Goal: Contribute content

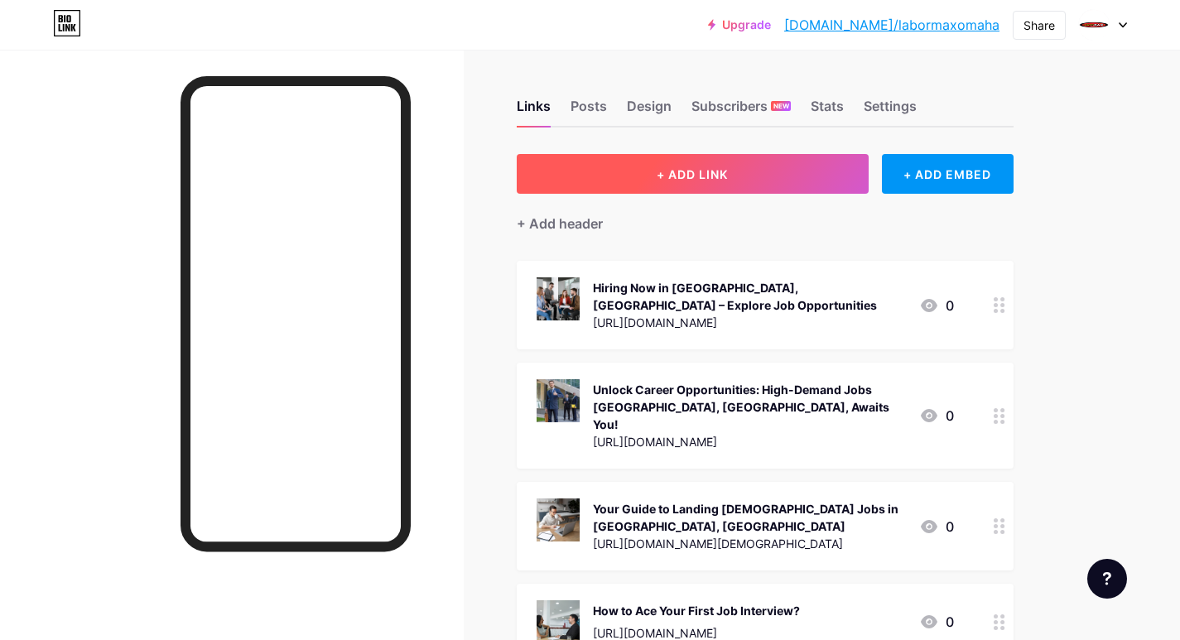
click at [583, 183] on button "+ ADD LINK" at bounding box center [693, 174] width 352 height 40
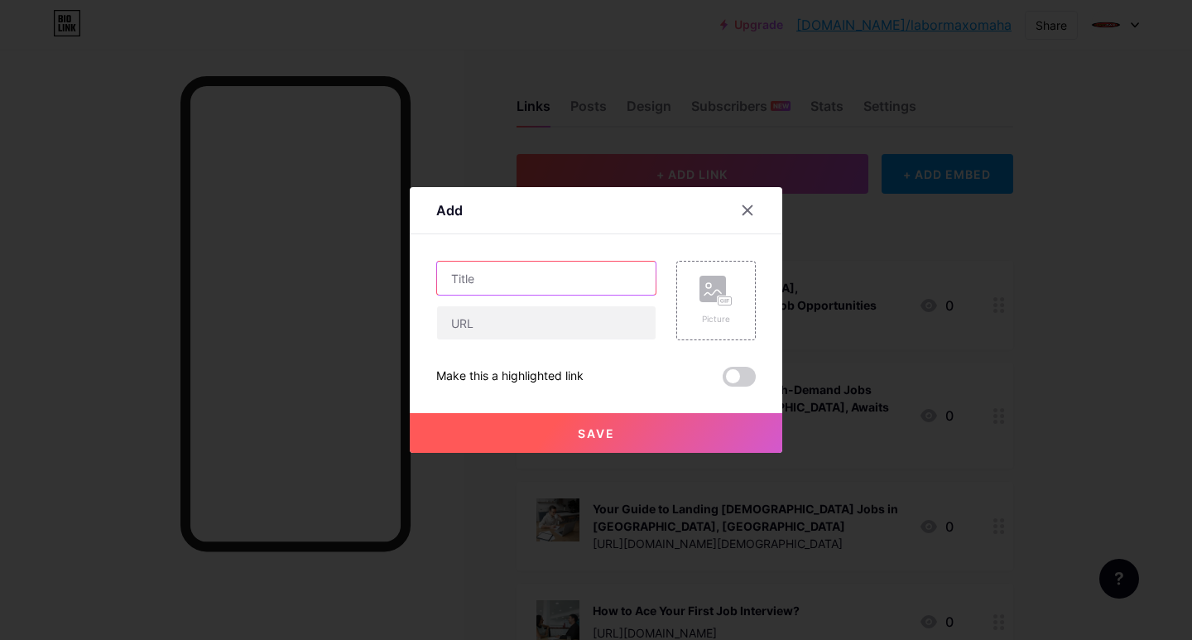
click at [492, 281] on input "text" at bounding box center [546, 278] width 219 height 33
paste input "Now Hiring in [GEOGRAPHIC_DATA], [GEOGRAPHIC_DATA] – Multiple Positions Availab…"
type input "Now Hiring in [GEOGRAPHIC_DATA], [GEOGRAPHIC_DATA] – Multiple Positions Availab…"
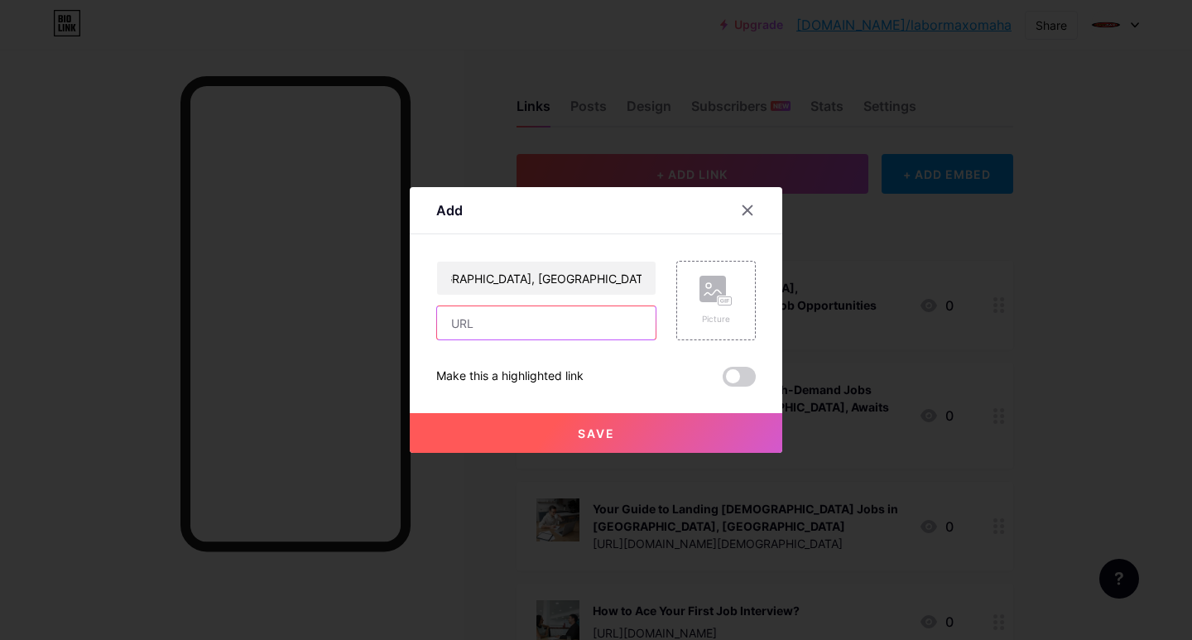
click at [478, 329] on input "text" at bounding box center [546, 322] width 219 height 33
paste input "[URL][DOMAIN_NAME]"
type input "[URL][DOMAIN_NAME]"
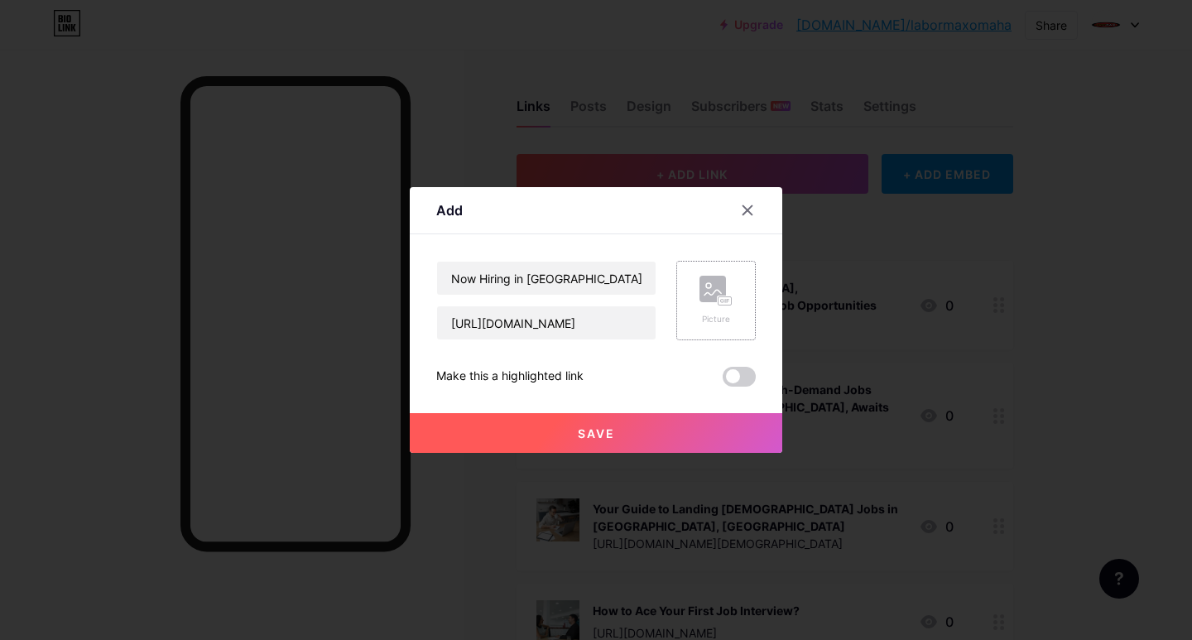
click at [704, 291] on rect at bounding box center [712, 289] width 26 height 26
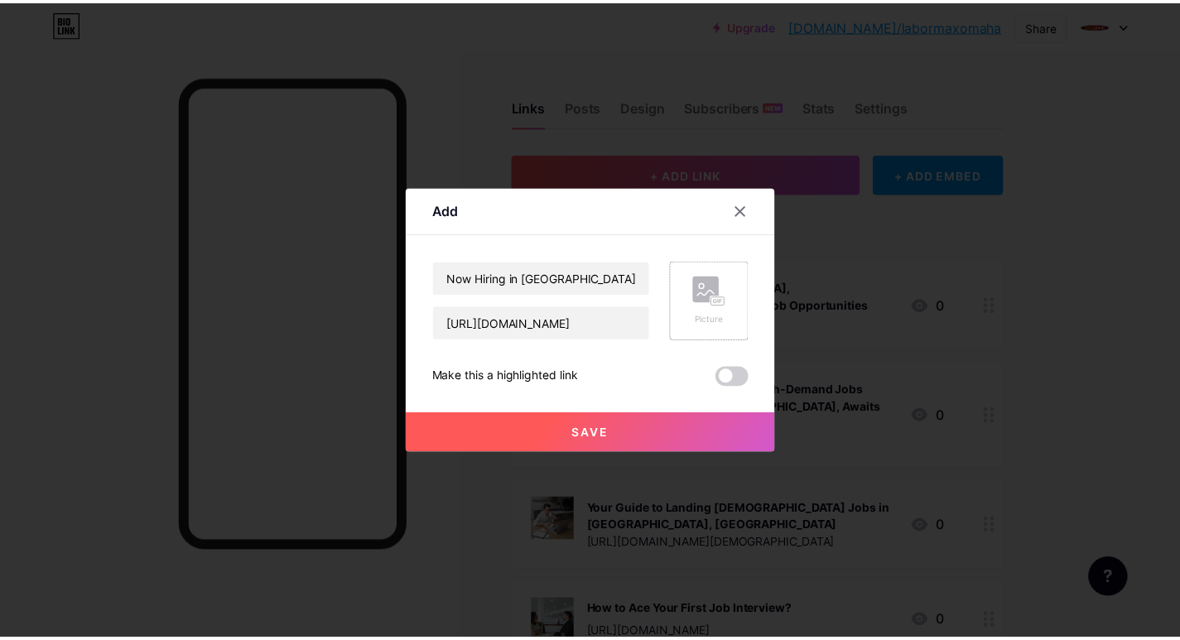
scroll to position [0, 0]
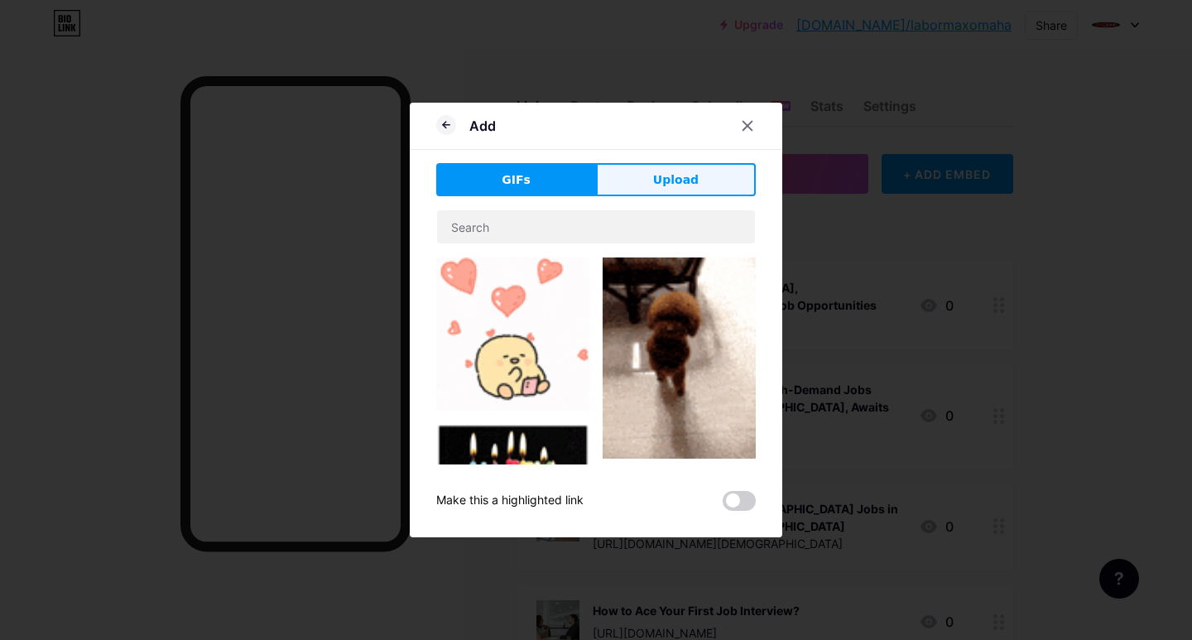
click at [628, 185] on button "Upload" at bounding box center [676, 179] width 160 height 33
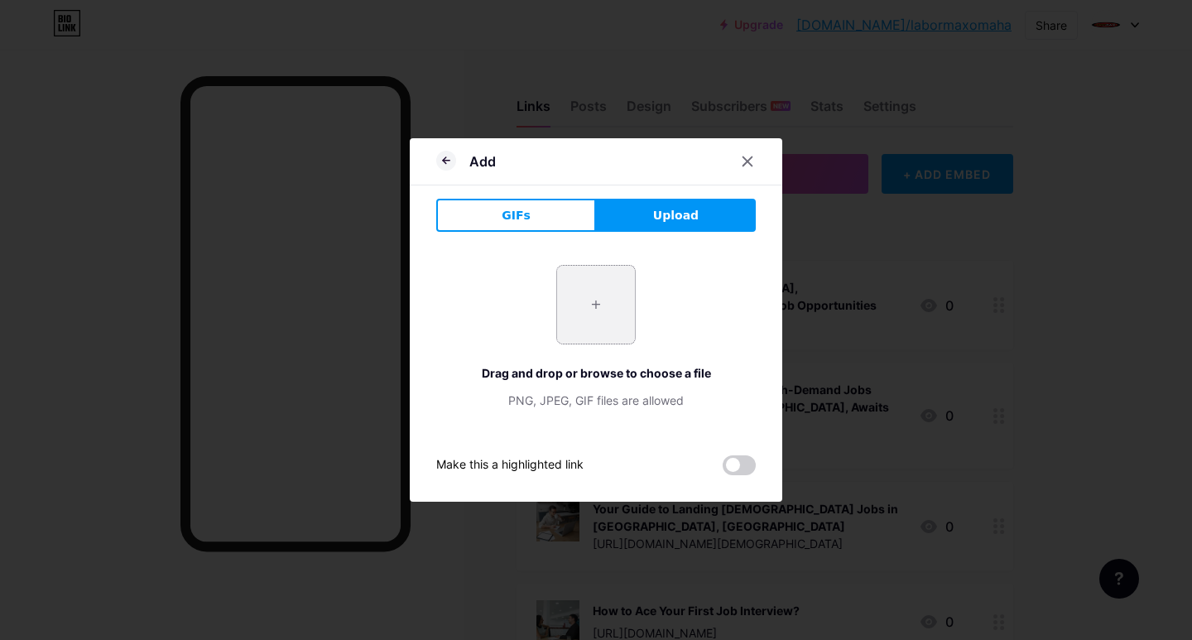
click at [598, 338] on input "file" at bounding box center [596, 305] width 78 height 78
type input "C:\fakepath\Now Hiring in [GEOGRAPHIC_DATA], [GEOGRAPHIC_DATA] – Multiple Posit…"
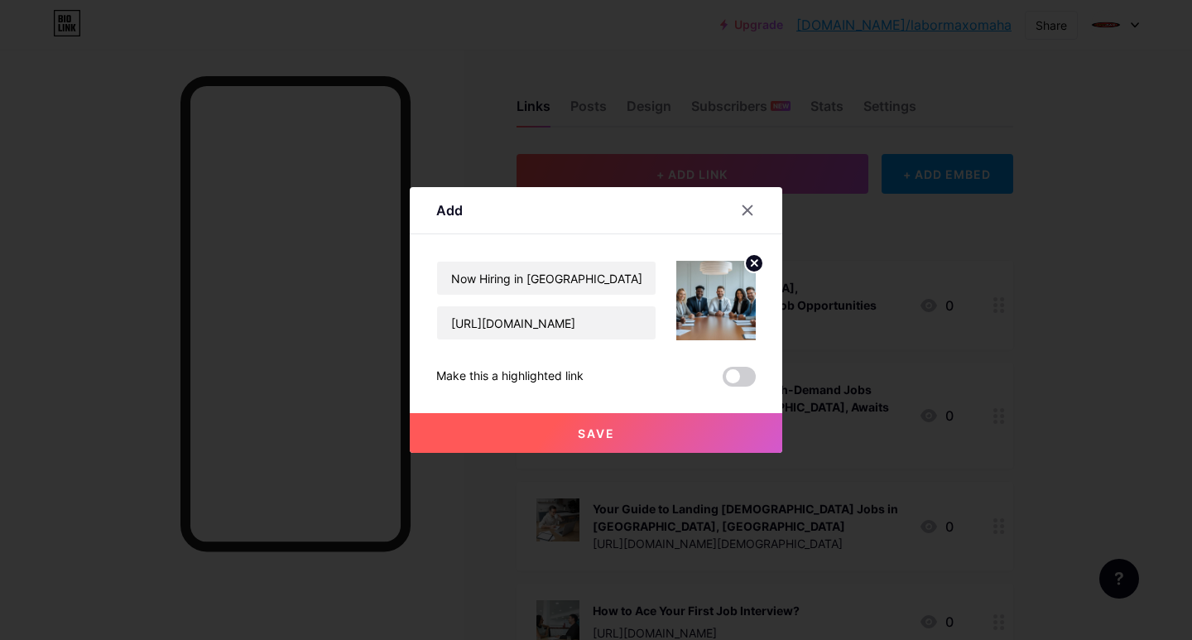
click at [623, 425] on button "Save" at bounding box center [596, 433] width 372 height 40
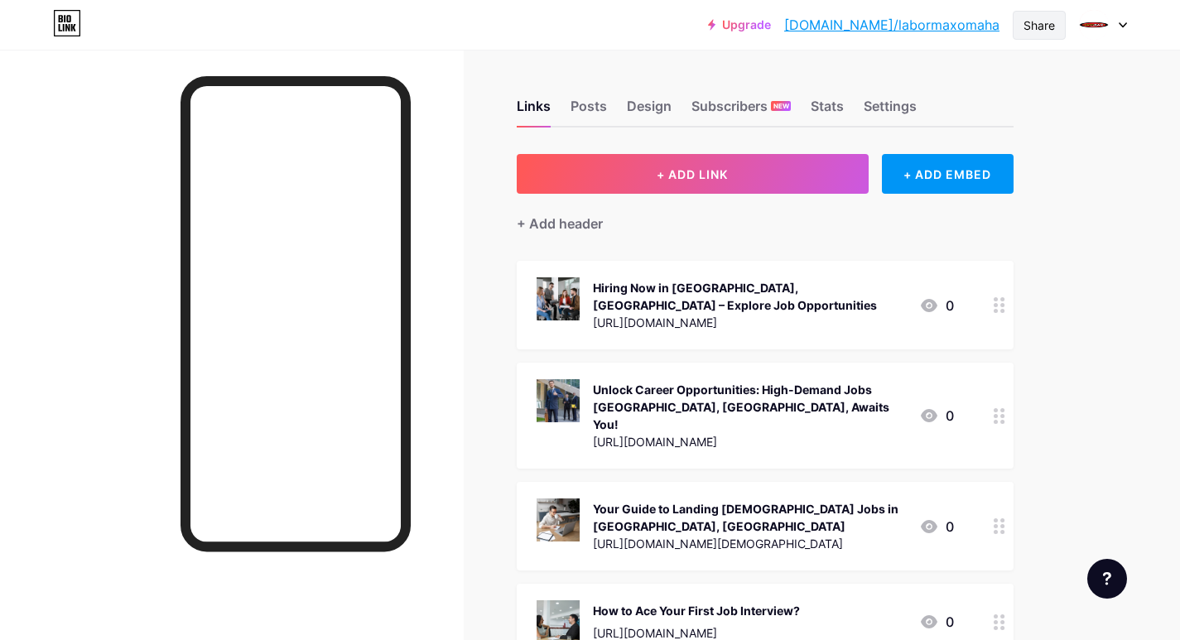
click at [1019, 26] on div "Share" at bounding box center [1038, 25] width 53 height 29
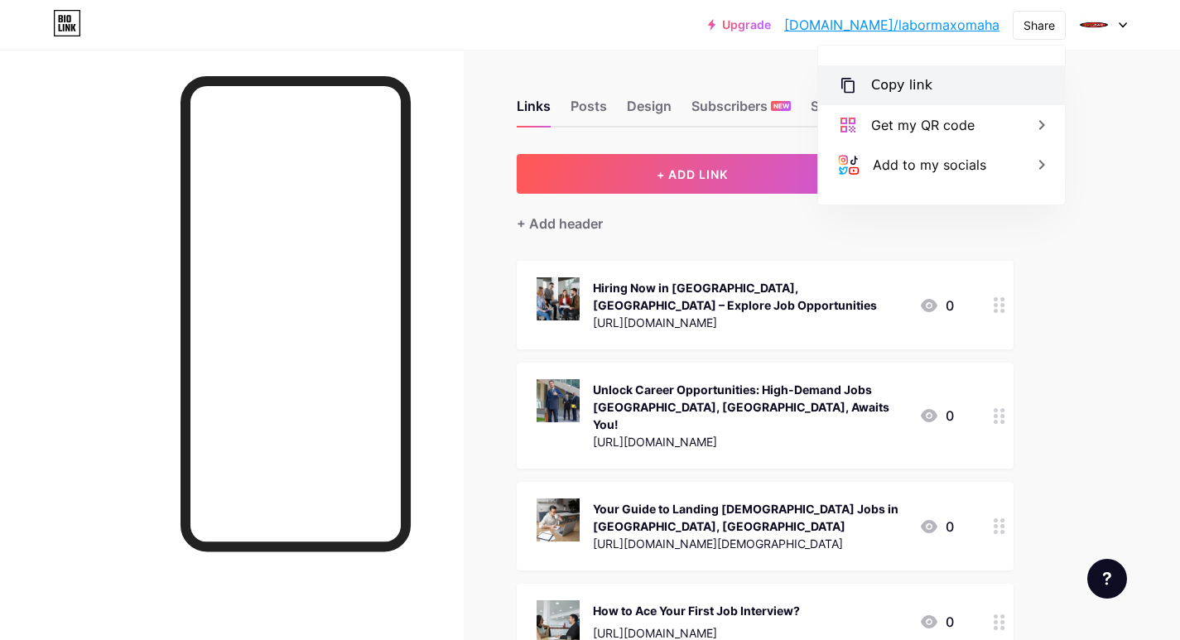
click at [902, 84] on div "Copy link" at bounding box center [901, 85] width 61 height 20
